Goal: Check status: Check status

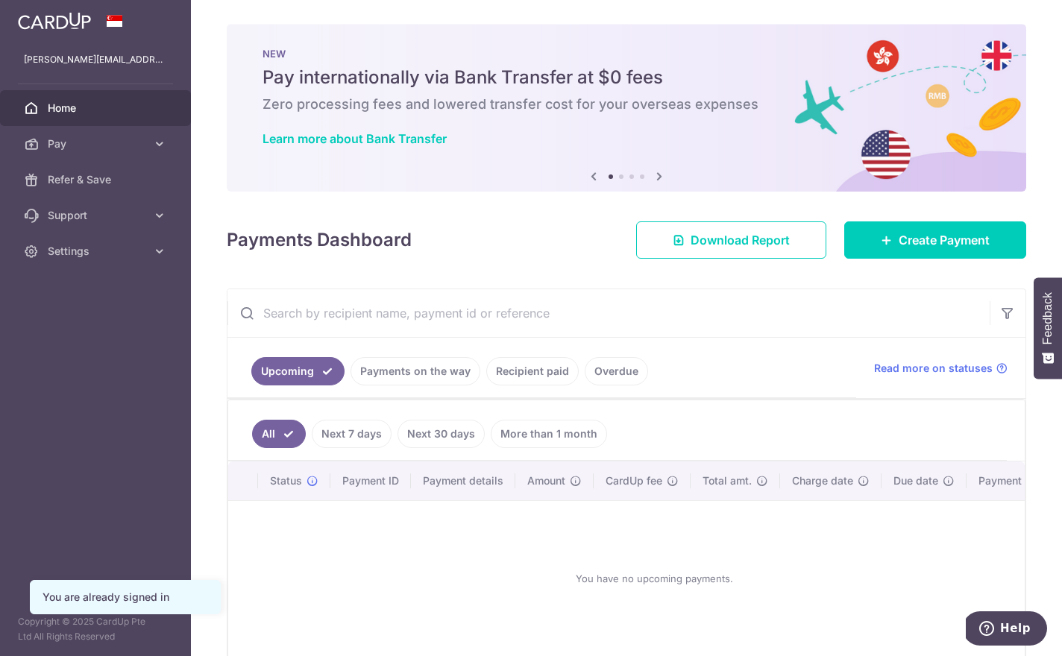
click at [350, 385] on link "Payments on the way" at bounding box center [415, 371] width 130 height 28
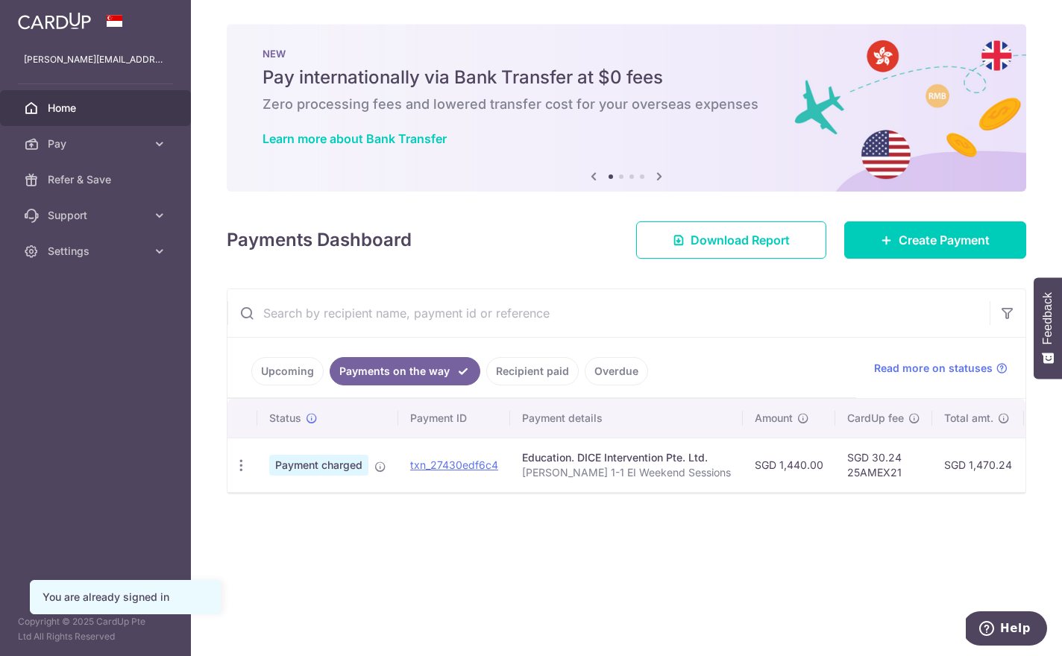
click at [486, 385] on link "Recipient paid" at bounding box center [532, 371] width 92 height 28
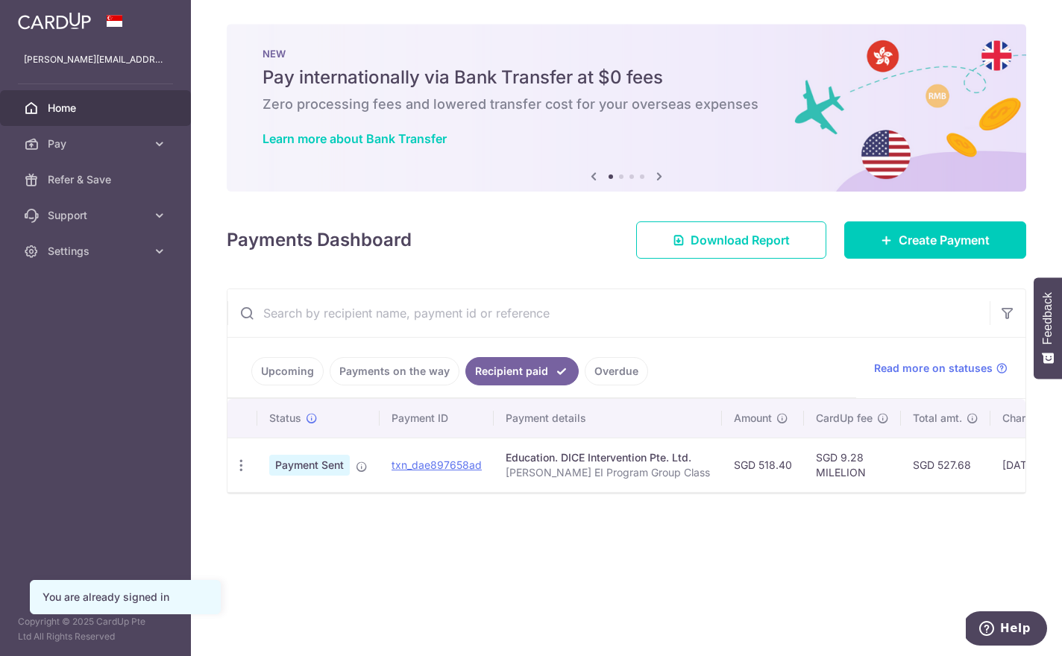
click at [329, 385] on link "Payments on the way" at bounding box center [394, 371] width 130 height 28
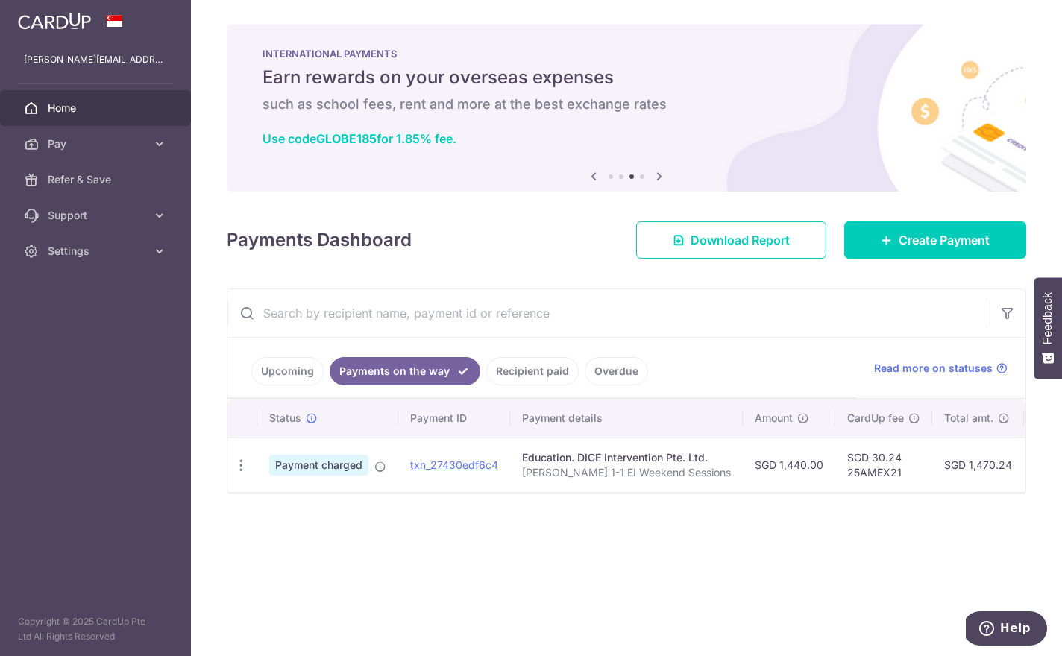
scroll to position [28, 0]
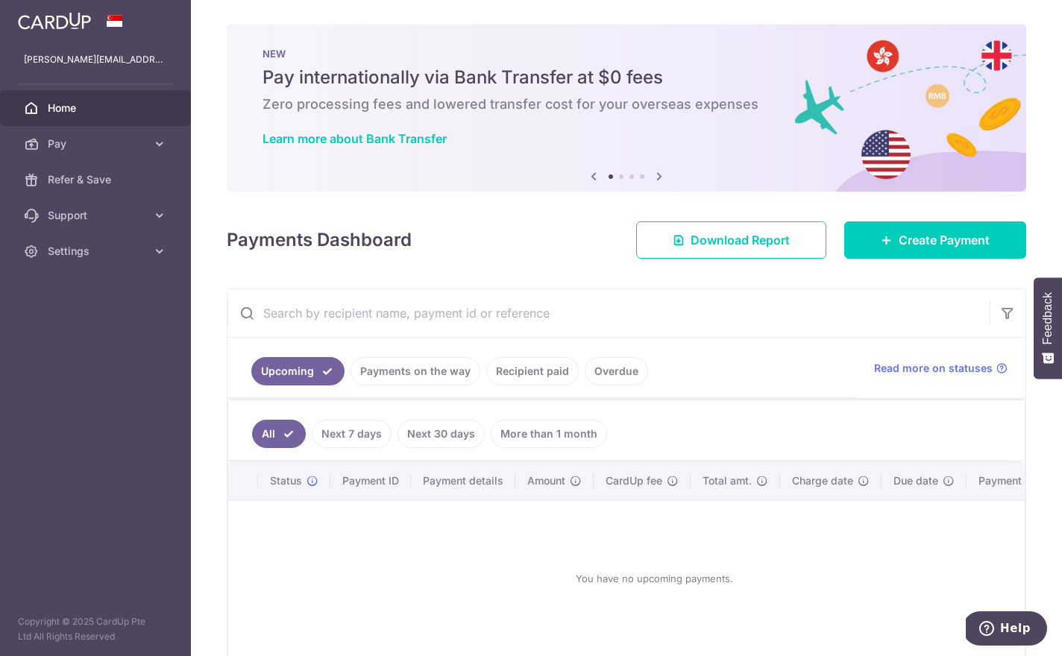
scroll to position [28, 0]
click at [350, 385] on link "Payments on the way" at bounding box center [415, 371] width 130 height 28
